Goal: Transaction & Acquisition: Purchase product/service

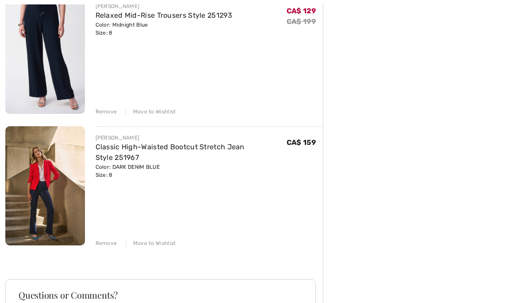
scroll to position [386, 0]
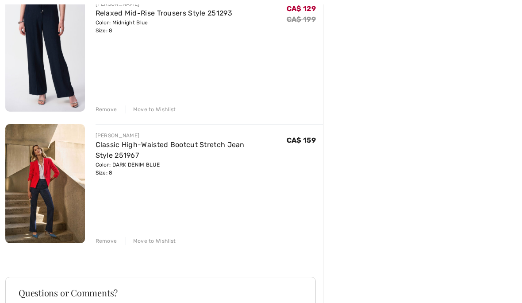
click at [112, 246] on div "JOSEPH RIBKOFF Full-Length Wide-Leg Trousers Style 251185 Color: Black Size: 8 …" at bounding box center [164, 105] width 318 height 750
click at [117, 243] on div "Remove Move to Wishlist" at bounding box center [210, 240] width 228 height 10
click at [116, 238] on div "Remove Move to Wishlist" at bounding box center [210, 240] width 228 height 10
click at [117, 241] on div "Remove Move to Wishlist" at bounding box center [210, 240] width 228 height 10
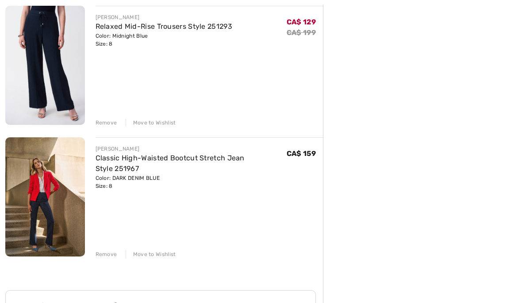
scroll to position [373, 0]
click at [115, 260] on div "JOSEPH RIBKOFF Full-Length Wide-Leg Trousers Style 251185 Color: Black Size: 8 …" at bounding box center [164, 117] width 318 height 750
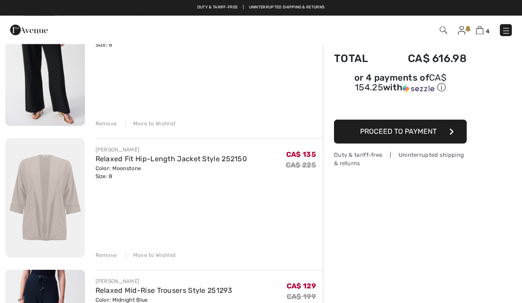
scroll to position [69, 0]
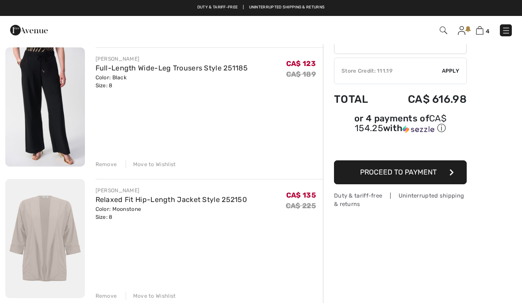
click at [504, 35] on img at bounding box center [506, 30] width 9 height 9
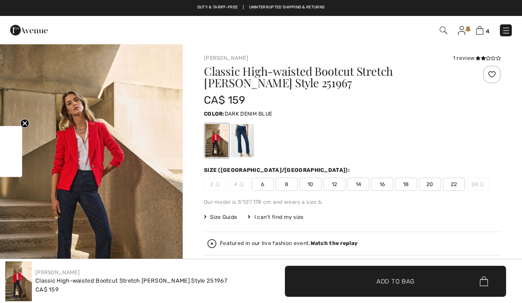
checkbox input "true"
click at [479, 33] on img at bounding box center [480, 30] width 8 height 8
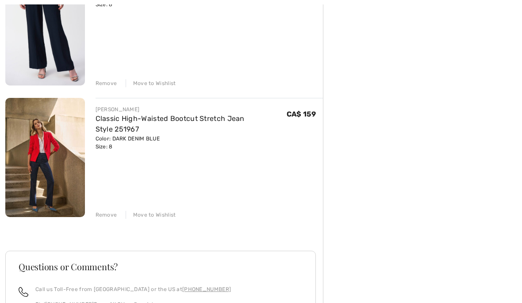
scroll to position [450, 0]
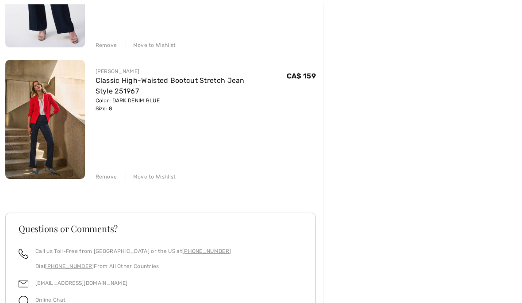
click at [45, 115] on img at bounding box center [45, 119] width 80 height 119
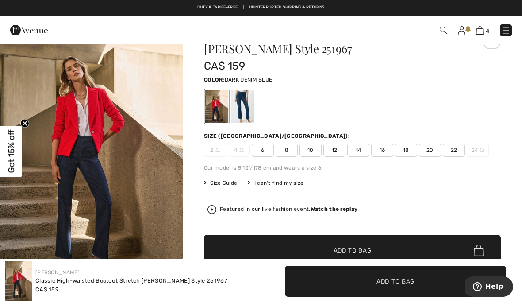
scroll to position [28, 0]
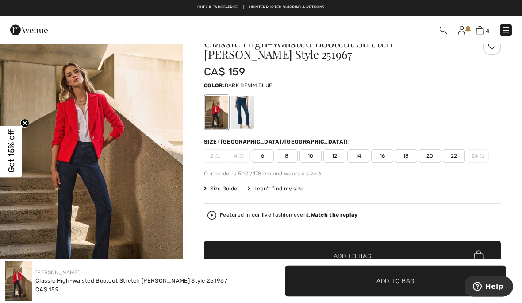
click at [488, 28] on span "4" at bounding box center [488, 31] width 4 height 7
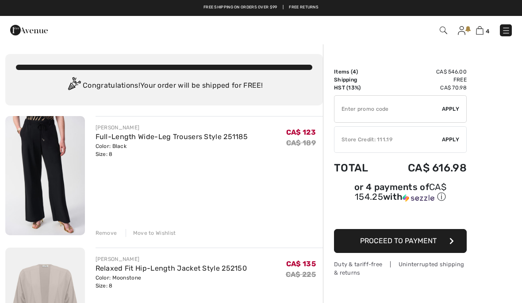
click at [410, 245] on span "Proceed to Payment" at bounding box center [398, 240] width 77 height 8
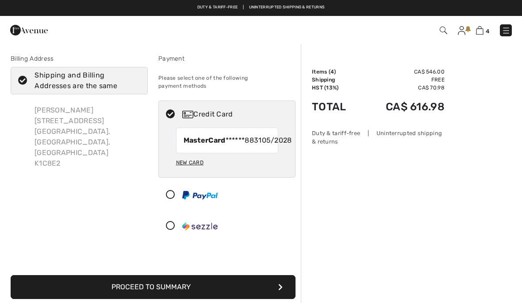
click at [185, 292] on button "Proceed to Summary" at bounding box center [153, 287] width 285 height 24
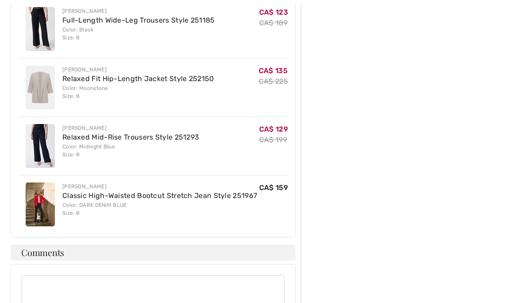
scroll to position [596, 0]
click at [172, 191] on link "Classic High-Waisted Bootcut Stretch Jean Style 251967" at bounding box center [159, 195] width 195 height 8
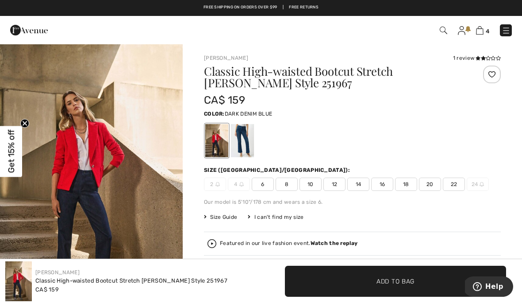
click at [483, 28] on img at bounding box center [480, 30] width 8 height 8
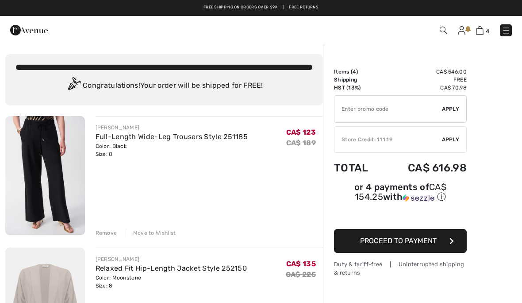
click at [508, 35] on img at bounding box center [506, 30] width 9 height 9
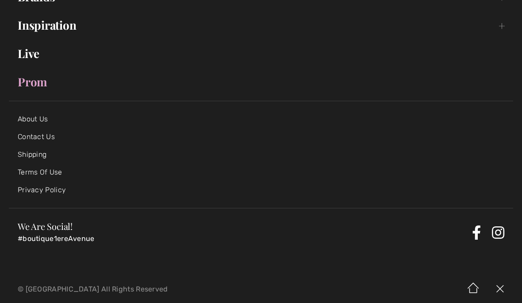
scroll to position [165, 0]
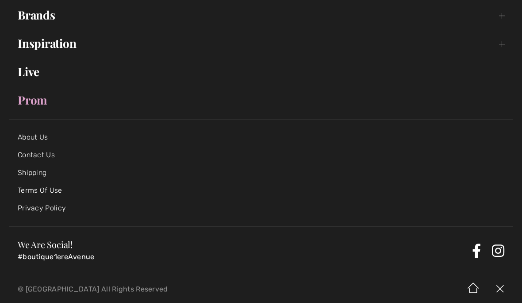
click at [39, 141] on link "About Us" at bounding box center [33, 137] width 30 height 8
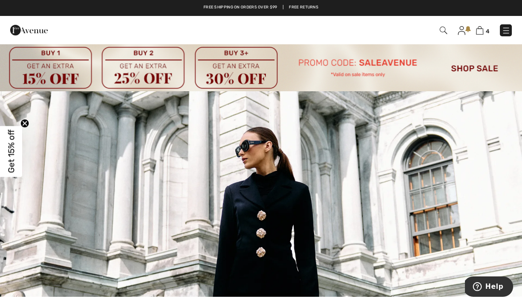
click at [441, 32] on img at bounding box center [444, 31] width 8 height 8
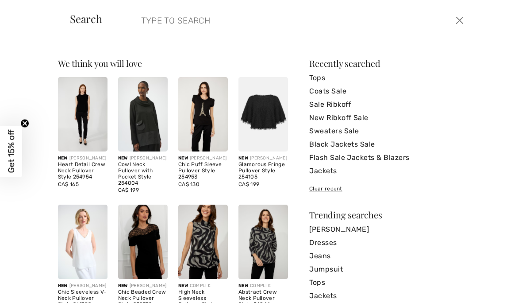
click at [146, 19] on input "search" at bounding box center [254, 20] width 239 height 27
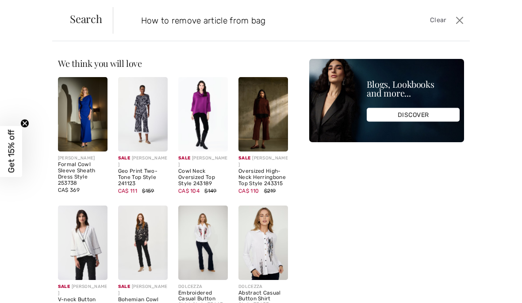
type input "How to remove article from bag"
click at [301, 19] on input "How to remove article from bag" at bounding box center [254, 20] width 239 height 27
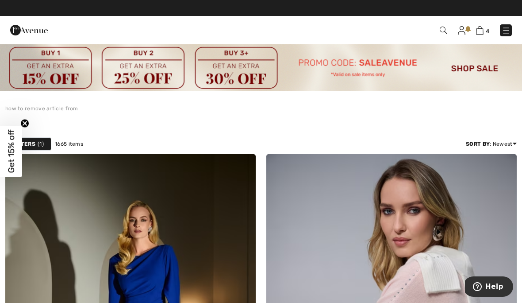
click at [482, 31] on img at bounding box center [480, 30] width 8 height 8
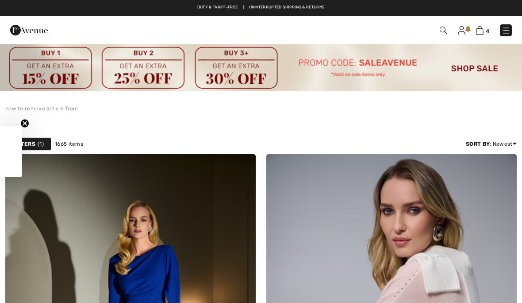
checkbox input "true"
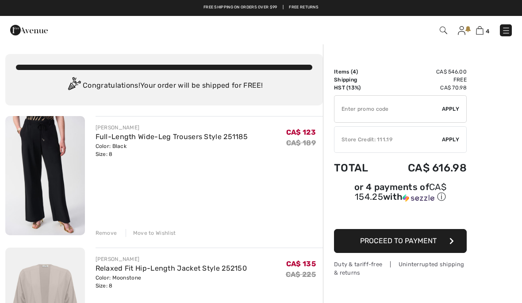
click at [315, 137] on div "CA$ 123 CA$ 189" at bounding box center [304, 140] width 37 height 35
click at [303, 142] on s "CA$ 189" at bounding box center [301, 142] width 30 height 8
click at [183, 181] on div "JOSEPH RIBKOFF Full-Length Wide-Leg Trousers Style 251185 Color: Black Size: 8 …" at bounding box center [210, 176] width 228 height 121
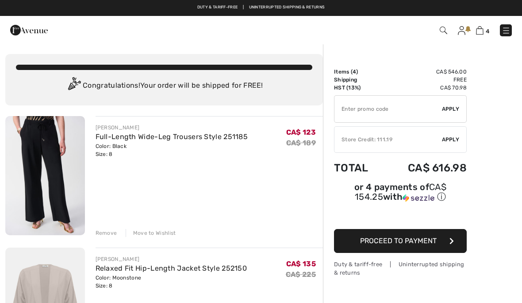
click at [166, 234] on div "Move to Wishlist" at bounding box center [151, 233] width 50 height 8
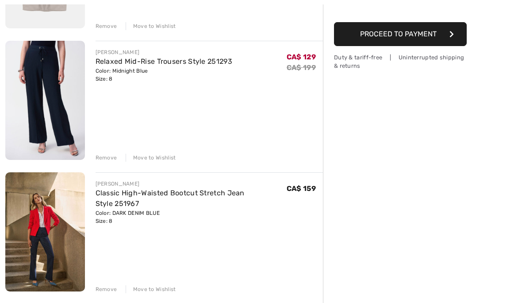
scroll to position [207, 0]
click at [112, 294] on div "JOSEPH RIBKOFF Relaxed Fit Hip-Length Jacket Style 252150 Color: Moonstone Size…" at bounding box center [164, 218] width 318 height 618
click at [111, 291] on div "Remove" at bounding box center [107, 289] width 22 height 8
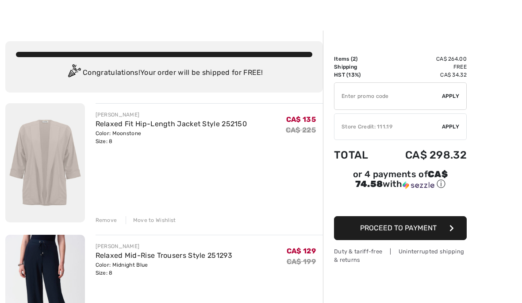
scroll to position [0, 0]
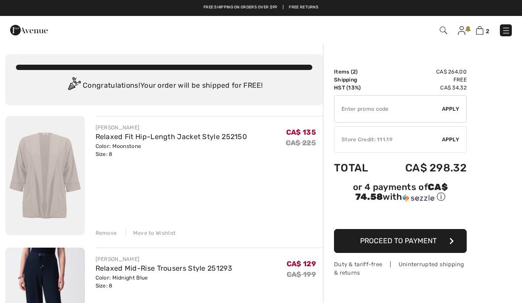
click at [21, 35] on img at bounding box center [29, 30] width 38 height 18
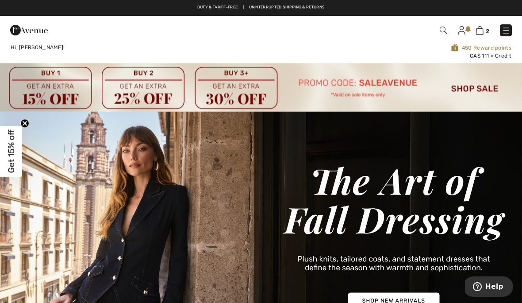
click at [509, 35] on img at bounding box center [506, 30] width 9 height 9
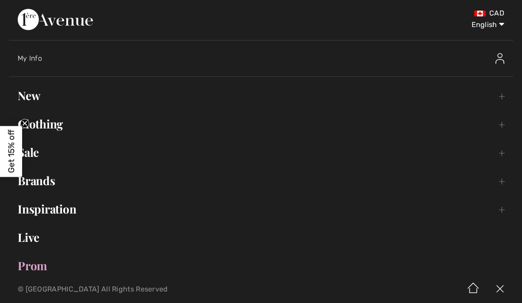
click at [48, 183] on link "Brands Open submenu" at bounding box center [261, 180] width 504 height 19
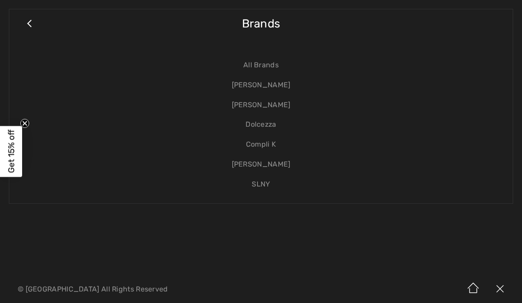
click at [277, 86] on link "[PERSON_NAME]" at bounding box center [261, 85] width 486 height 20
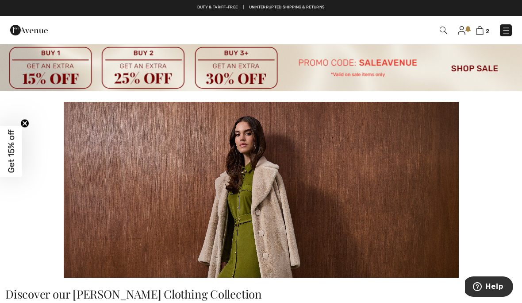
click at [442, 36] on span "2" at bounding box center [368, 30] width 287 height 12
click at [444, 34] on img at bounding box center [444, 31] width 8 height 8
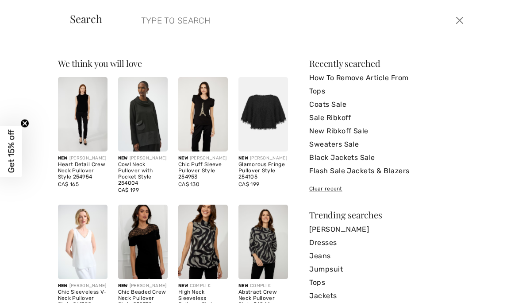
click at [330, 260] on link "Jeans" at bounding box center [386, 255] width 155 height 13
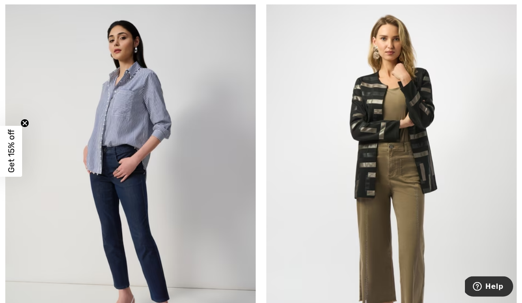
scroll to position [5309, 0]
click at [373, 131] on img at bounding box center [391, 184] width 250 height 376
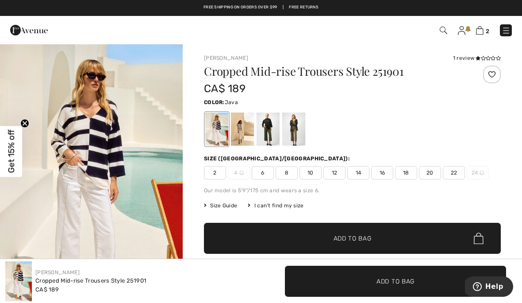
click at [297, 133] on div at bounding box center [293, 128] width 23 height 33
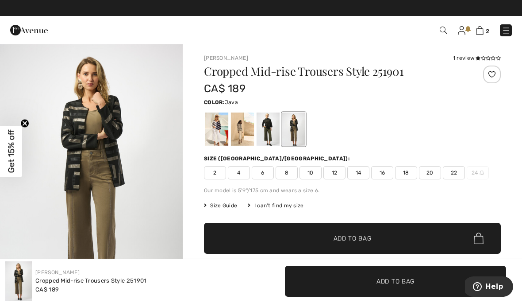
click at [300, 135] on div at bounding box center [293, 128] width 23 height 33
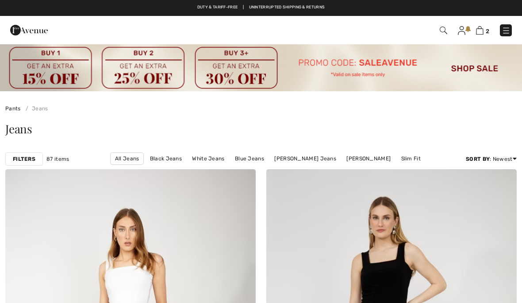
checkbox input "true"
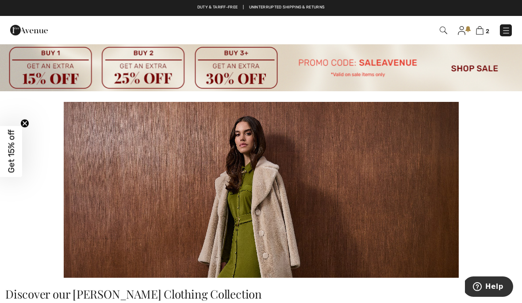
click at [442, 34] on img at bounding box center [444, 31] width 8 height 8
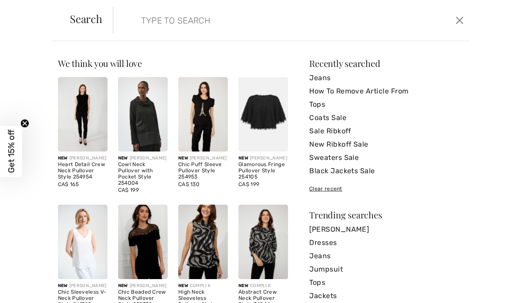
click at [135, 18] on input "search" at bounding box center [254, 20] width 239 height 27
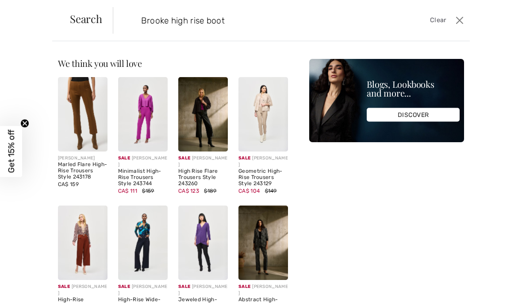
type input "Brooke high rise boot"
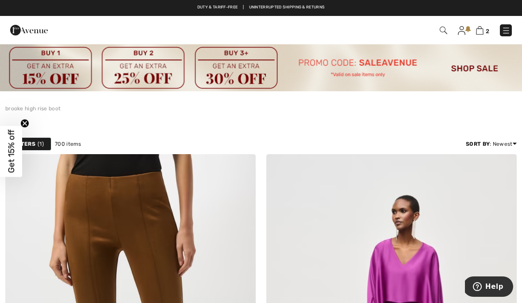
click at [438, 35] on span "2" at bounding box center [368, 30] width 287 height 12
click at [446, 31] on img at bounding box center [444, 31] width 8 height 8
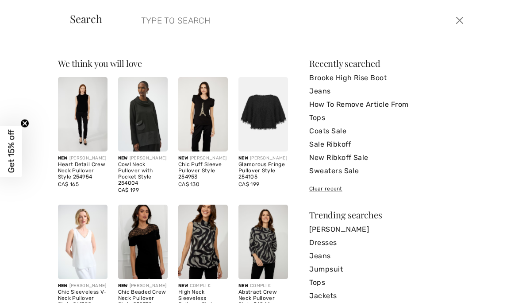
click at [143, 29] on input "search" at bounding box center [254, 20] width 239 height 27
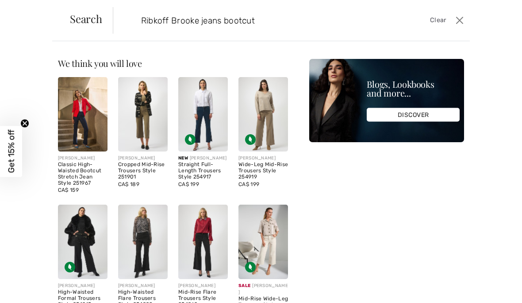
type input "Ribkoff Brooke jeans bootcut"
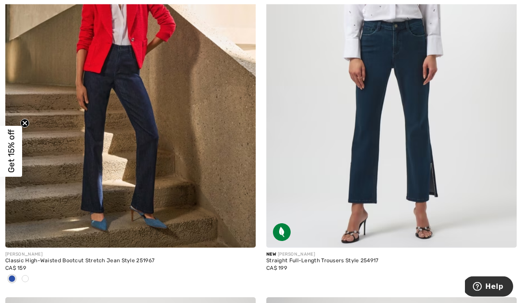
scroll to position [297, 0]
click at [155, 191] on img at bounding box center [130, 60] width 250 height 376
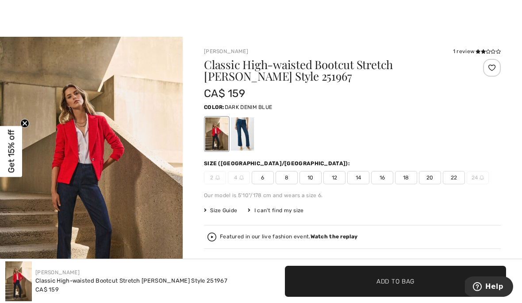
scroll to position [7, 0]
click at [231, 212] on span "Size Guide" at bounding box center [220, 210] width 33 height 8
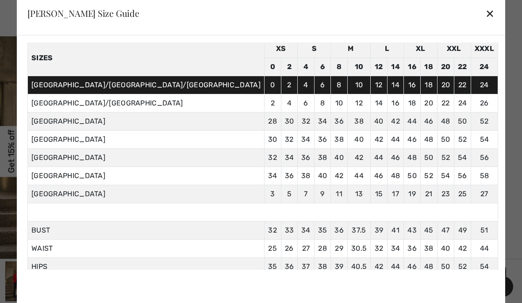
scroll to position [36, 0]
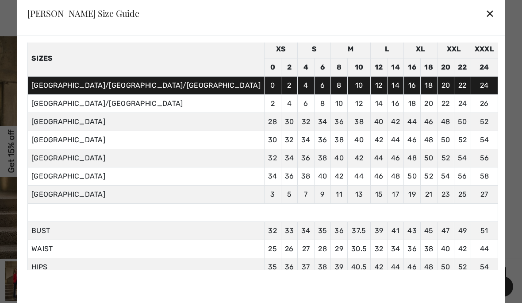
click at [485, 17] on div "✕" at bounding box center [489, 13] width 9 height 19
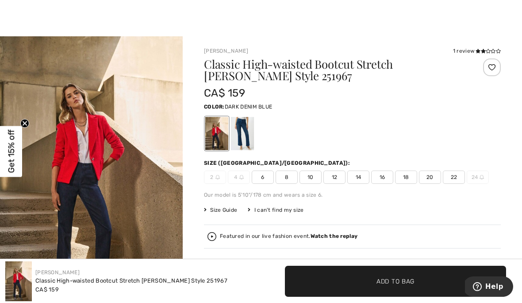
click at [316, 183] on span "10" at bounding box center [311, 176] width 22 height 13
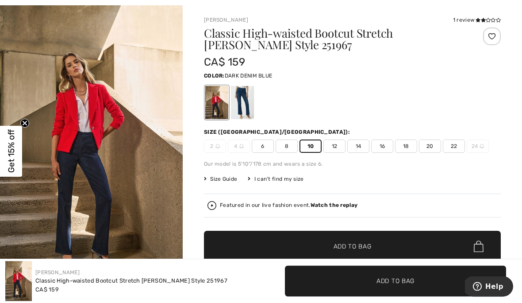
scroll to position [58, 0]
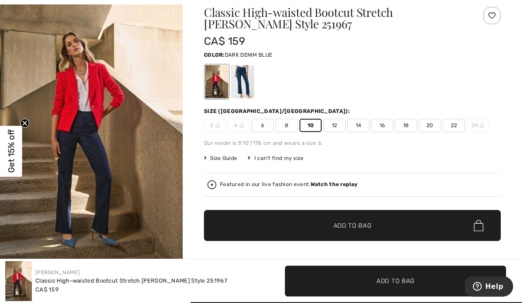
click at [361, 225] on span "Add to Bag" at bounding box center [353, 225] width 38 height 9
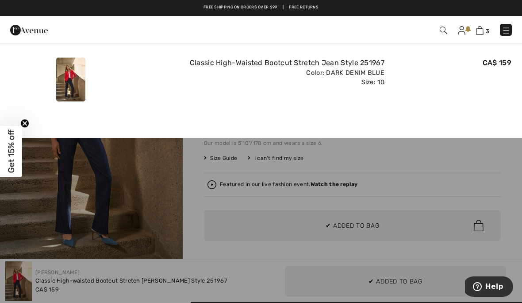
scroll to position [0, 0]
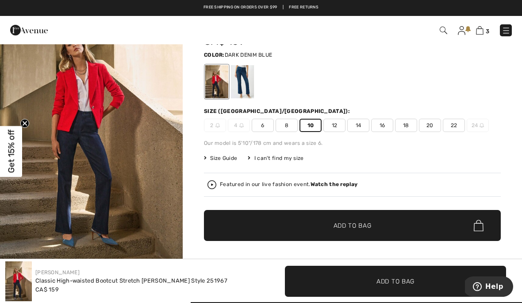
click at [483, 34] on img at bounding box center [480, 30] width 8 height 8
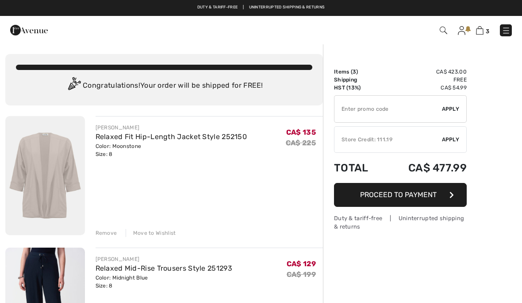
checkbox input "true"
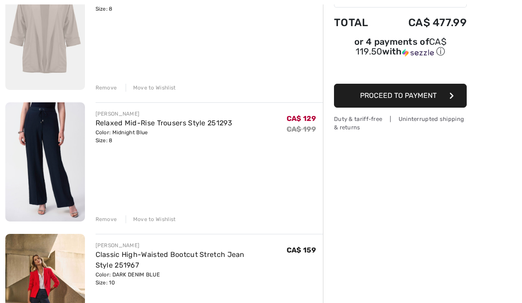
scroll to position [145, 0]
